Goal: Task Accomplishment & Management: Manage account settings

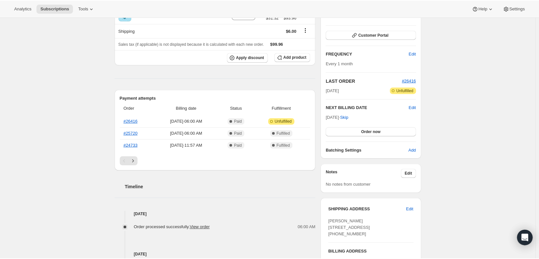
scroll to position [227, 0]
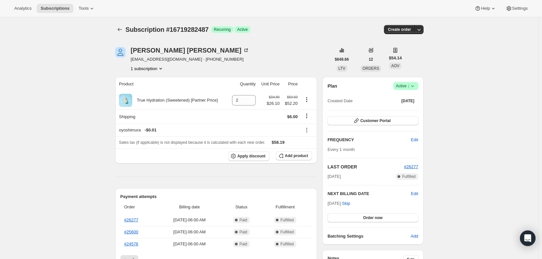
click at [418, 87] on span "Success Active |" at bounding box center [406, 86] width 25 height 8
click at [413, 110] on span "Cancel subscription" at bounding box center [408, 109] width 37 height 5
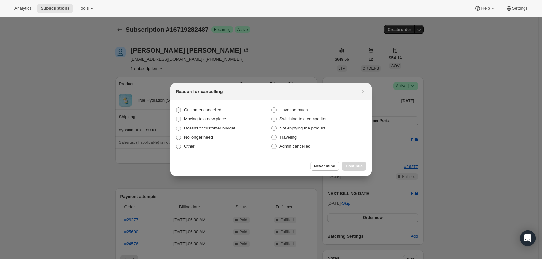
click at [193, 109] on span "Customer cancelled" at bounding box center [202, 109] width 37 height 5
click at [176, 108] on input "Customer cancelled" at bounding box center [176, 107] width 0 height 0
radio input "true"
click at [361, 166] on span "Continue" at bounding box center [354, 166] width 17 height 5
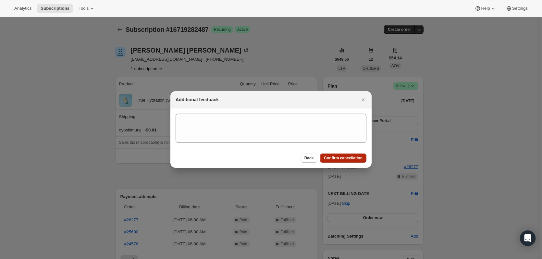
click at [355, 159] on button "Confirm cancellation" at bounding box center [343, 158] width 46 height 9
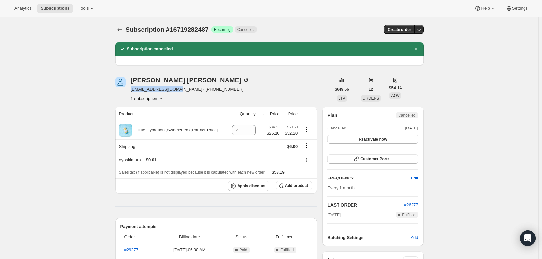
drag, startPoint x: 177, startPoint y: 89, endPoint x: 131, endPoint y: 89, distance: 46.4
click at [131, 89] on div "Dayle Campbell daylecampbell@aol.com · +13104874575 1 subscription" at bounding box center [223, 89] width 216 height 25
copy span "daylecampbell@aol.com"
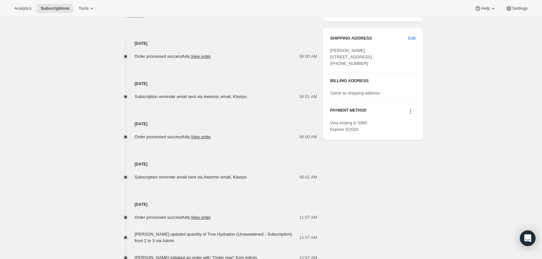
scroll to position [322, 0]
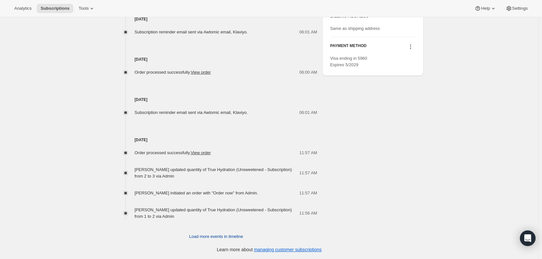
click at [207, 236] on span "Load more events in timeline" at bounding box center [216, 236] width 54 height 6
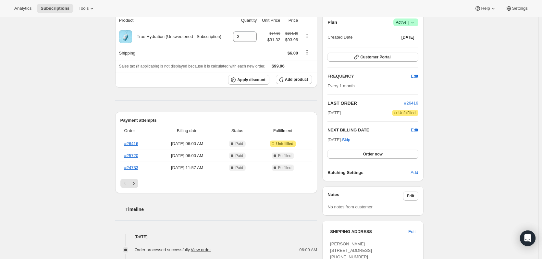
scroll to position [59, 0]
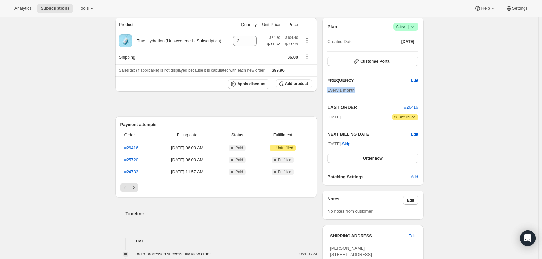
drag, startPoint x: 360, startPoint y: 88, endPoint x: 330, endPoint y: 90, distance: 30.6
click at [330, 90] on div "Every 1 month" at bounding box center [373, 90] width 91 height 6
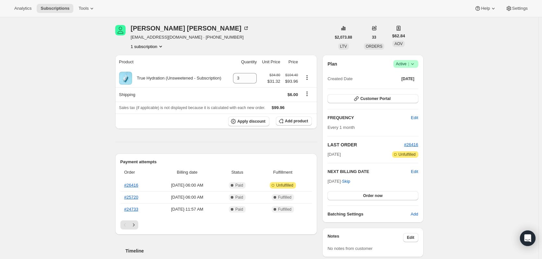
scroll to position [0, 0]
